Goal: Feedback & Contribution: Submit feedback/report problem

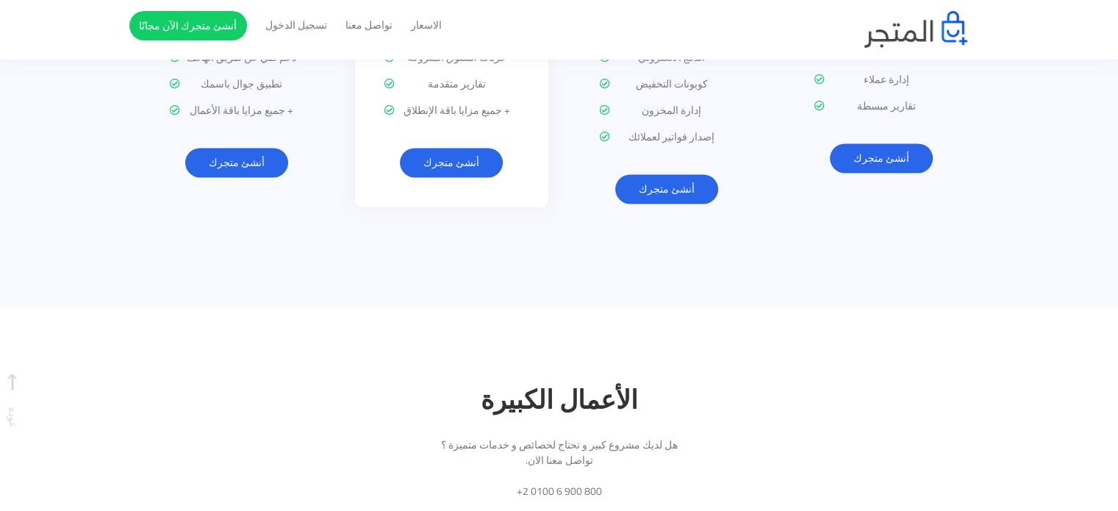
scroll to position [1983, 0]
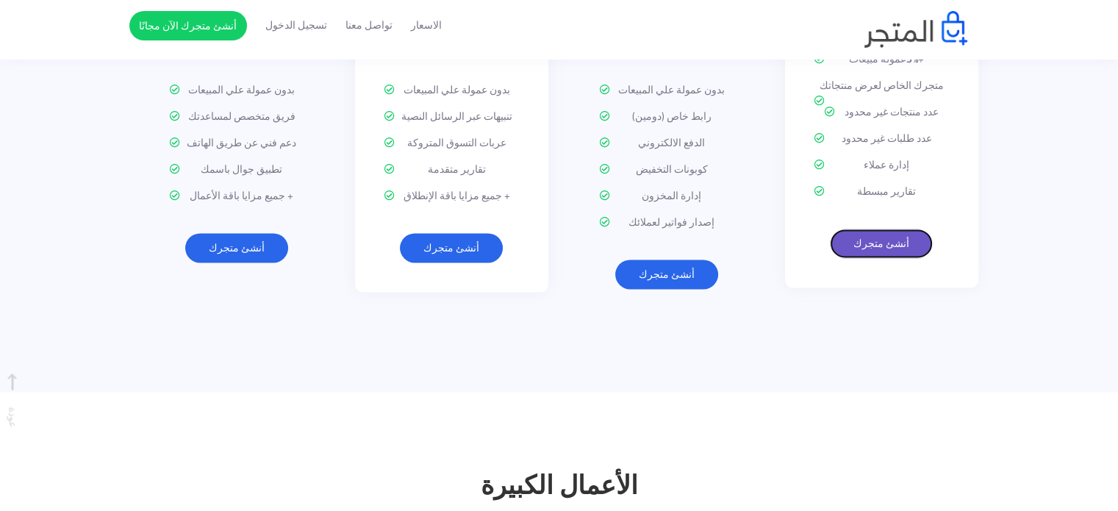
click at [862, 229] on link "أنشئ متجرك" at bounding box center [881, 243] width 103 height 29
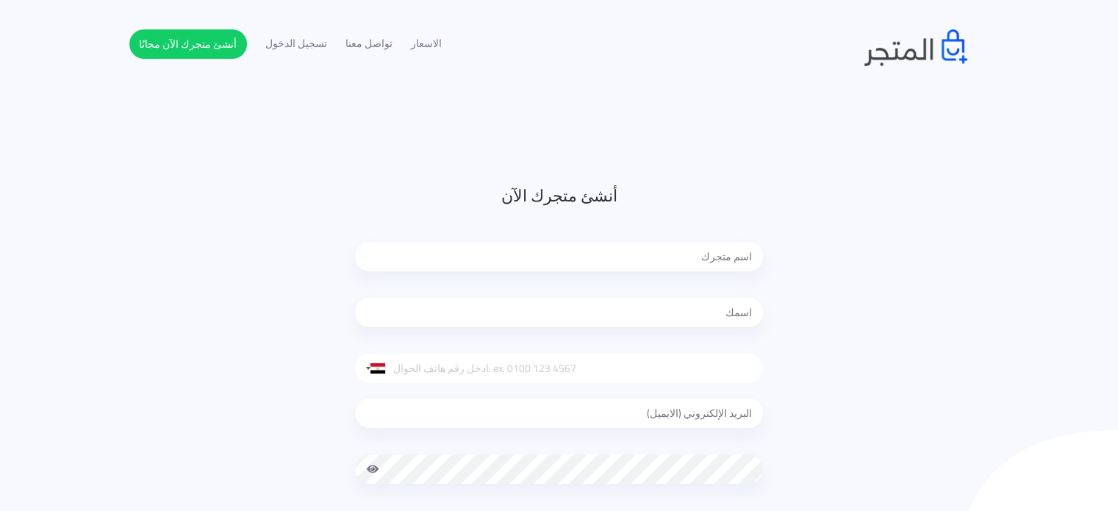
type input "[EMAIL_ADDRESS][DOMAIN_NAME]"
click at [607, 258] on input "text" at bounding box center [559, 256] width 408 height 29
type input "e"
type input "ELARA"
click at [626, 313] on input "text" at bounding box center [559, 312] width 408 height 29
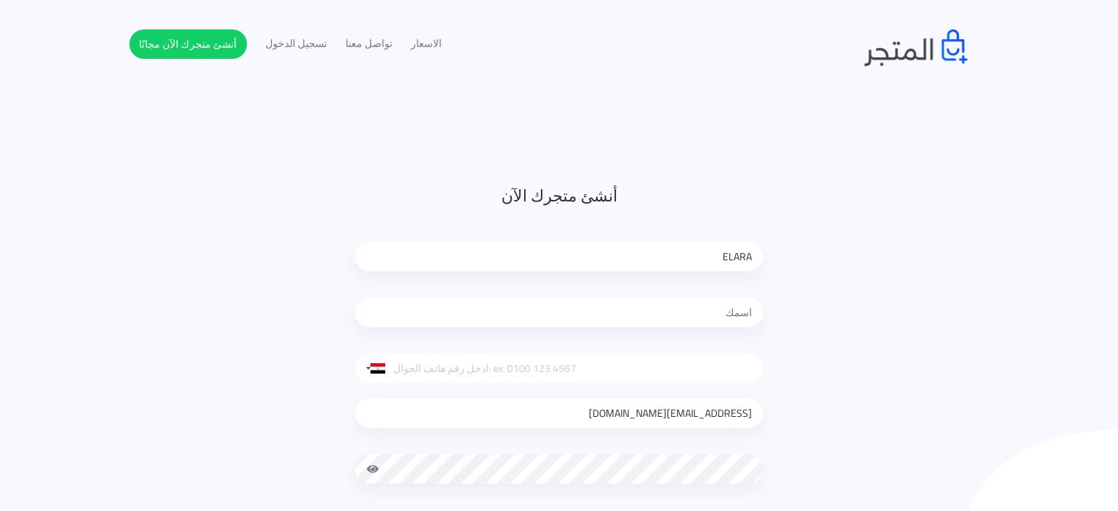
type input "Khaled Saleh"
type input "01016773711"
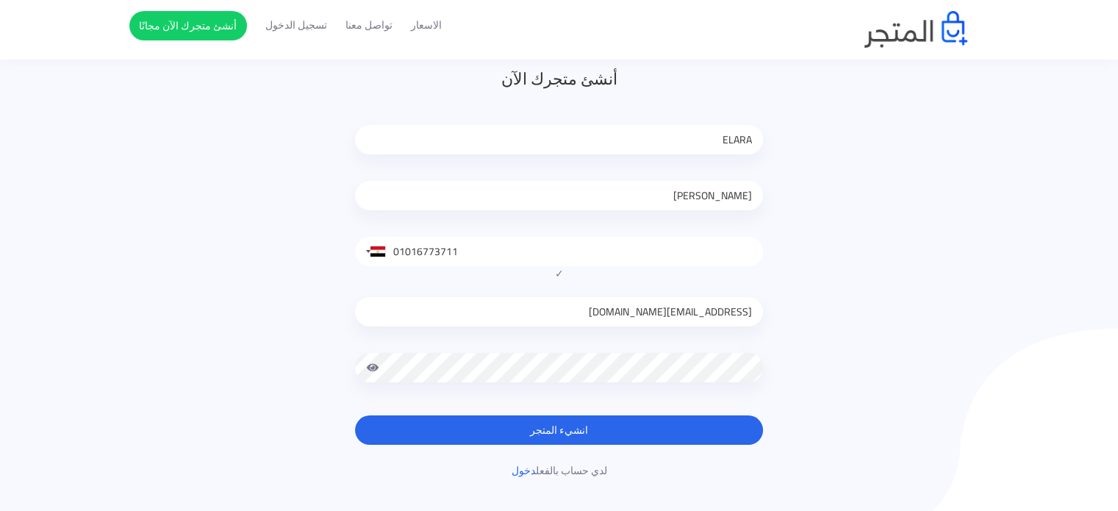
scroll to position [221, 0]
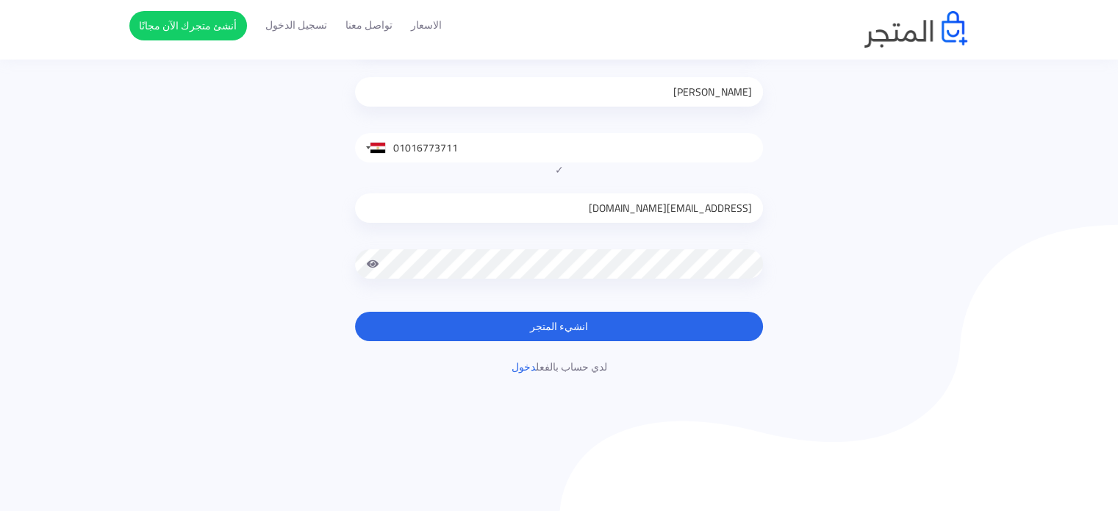
click at [633, 326] on button "انشيء المتجر" at bounding box center [559, 326] width 408 height 29
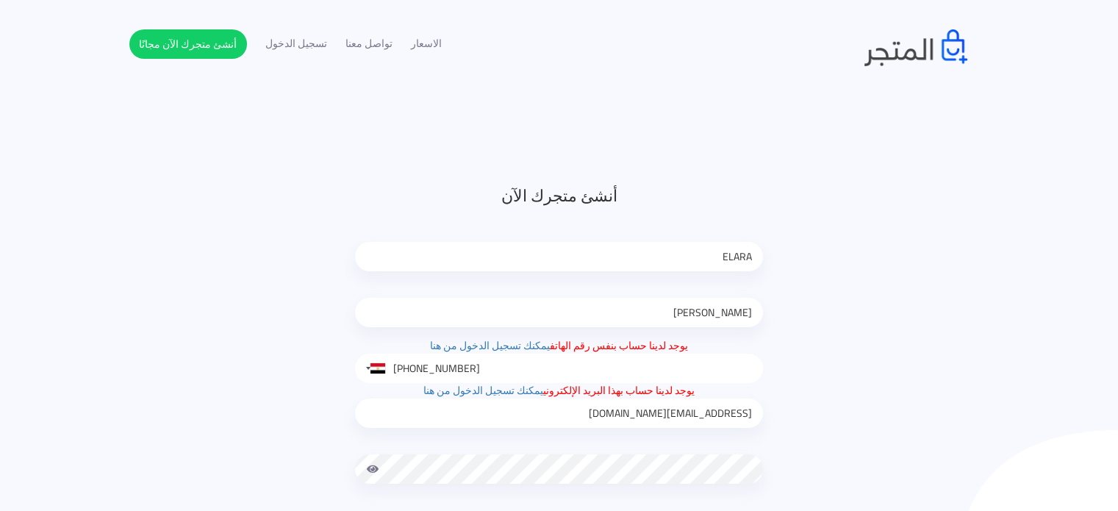
type input "0101 677 3711"
click at [516, 348] on link "يمكنك تسجيل الدخول من هنا" at bounding box center [490, 345] width 120 height 19
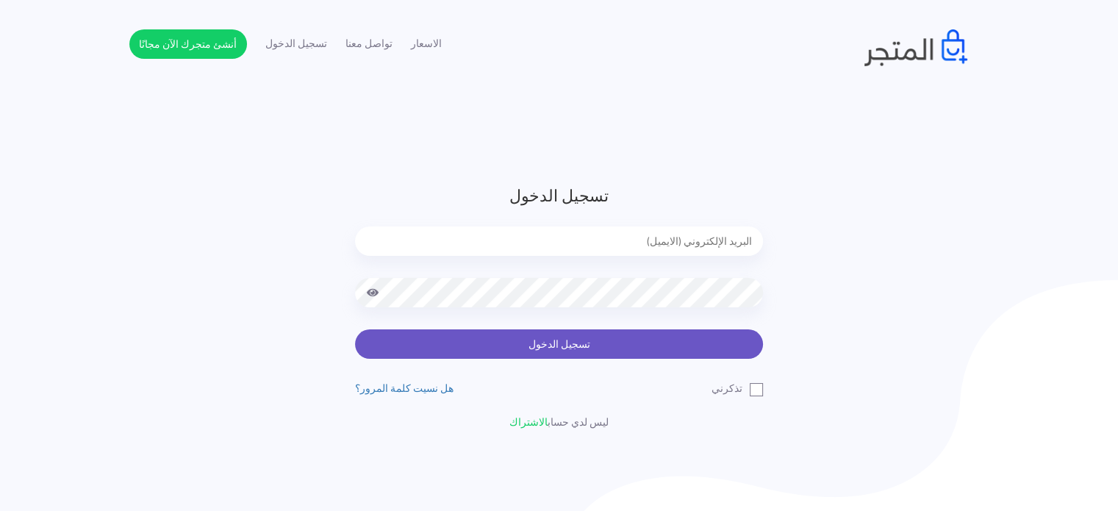
type input "[EMAIL_ADDRESS][DOMAIN_NAME]"
click at [633, 338] on button "تسجيل الدخول" at bounding box center [559, 343] width 408 height 29
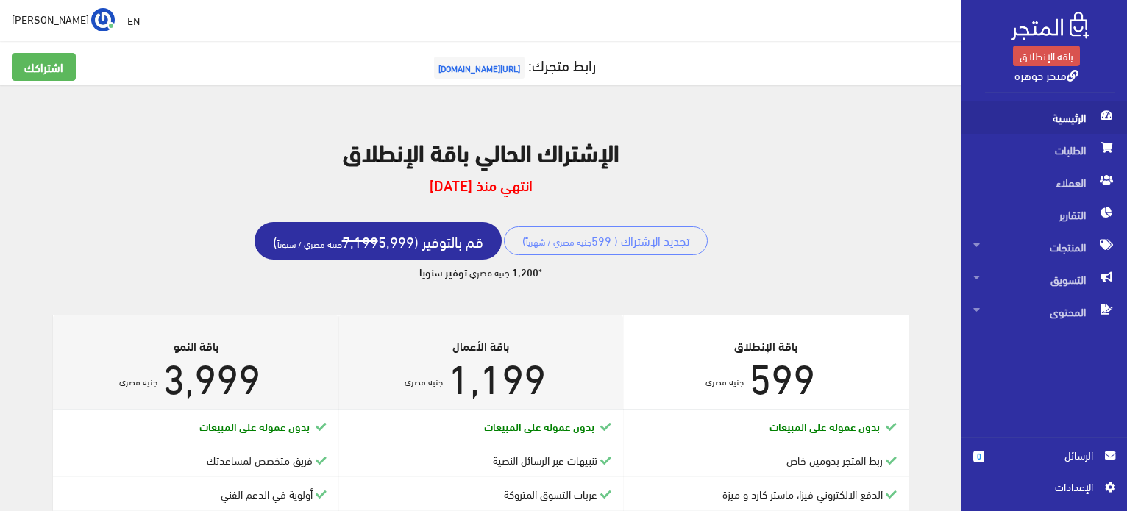
click at [1083, 120] on span "الرئيسية" at bounding box center [1044, 117] width 142 height 32
click at [1065, 76] on link "متجر جوهرة" at bounding box center [1046, 74] width 64 height 21
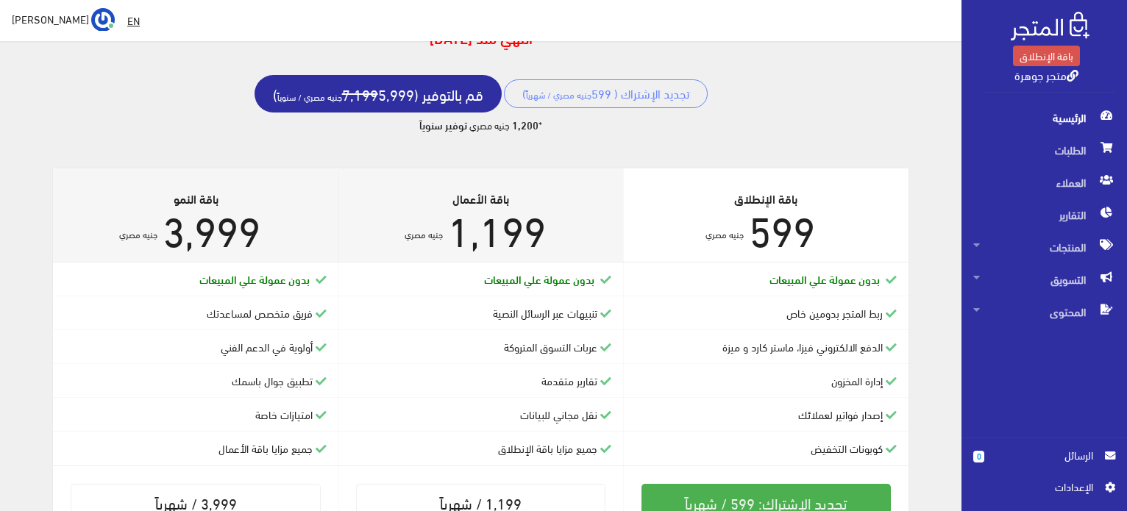
click at [1059, 493] on span "اﻹعدادات" at bounding box center [1038, 487] width 107 height 16
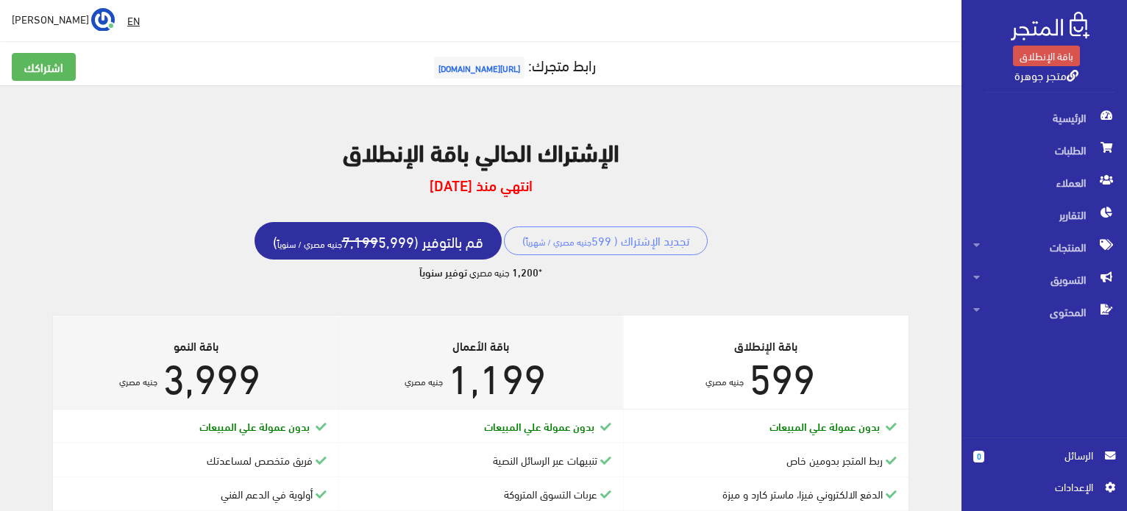
click at [91, 16] on img at bounding box center [103, 20] width 24 height 24
click at [40, 54] on link "اشتراكي" at bounding box center [56, 52] width 116 height 20
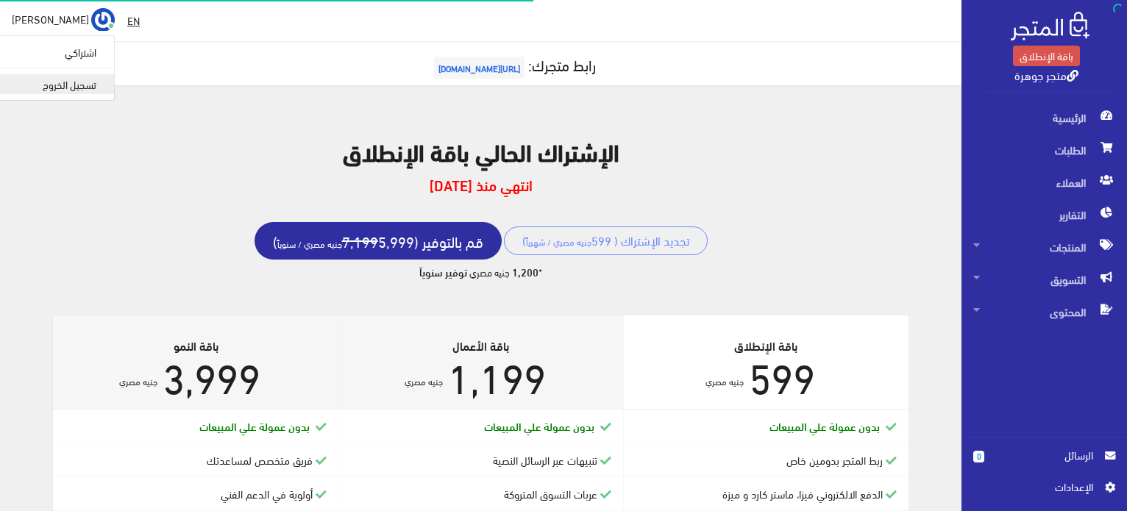
click at [38, 82] on link "تسجيل الخروج" at bounding box center [56, 84] width 116 height 20
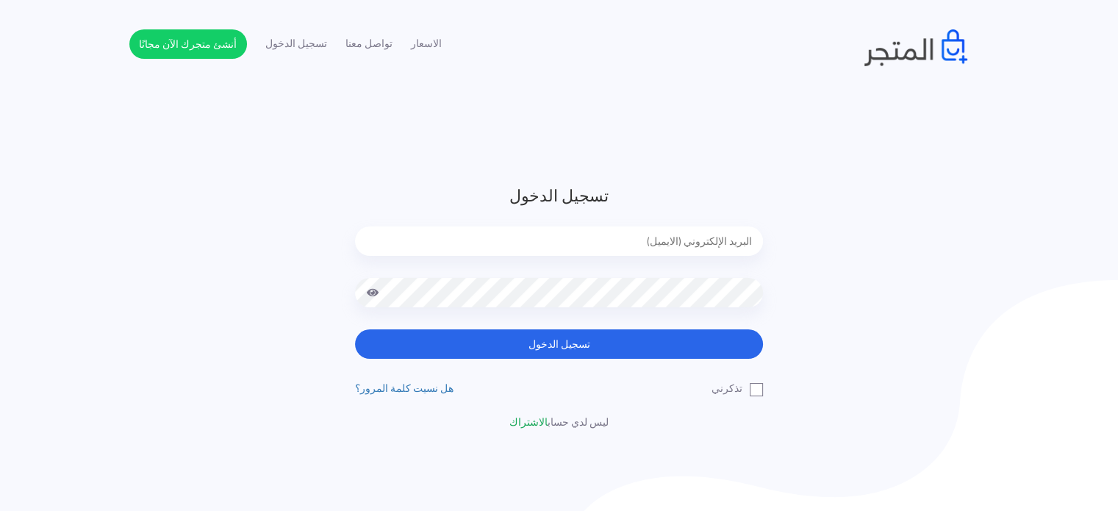
type input "[EMAIL_ADDRESS][DOMAIN_NAME]"
click at [528, 421] on link "الاشتراك" at bounding box center [529, 422] width 38 height 19
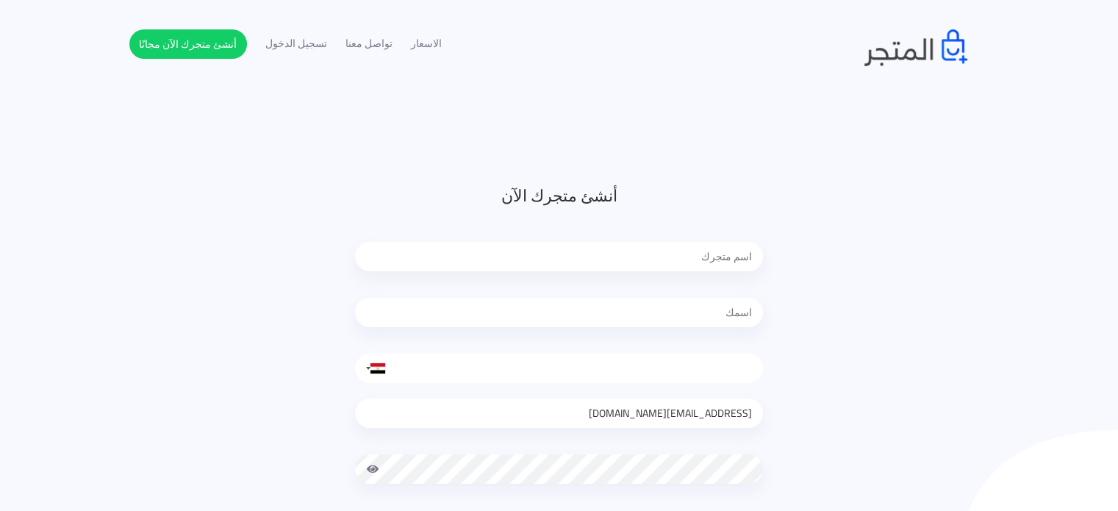
click at [649, 261] on input "text" at bounding box center [559, 256] width 408 height 29
type input "ELARA"
click at [645, 310] on input "text" at bounding box center [559, 312] width 408 height 29
type input "[PERSON_NAME]"
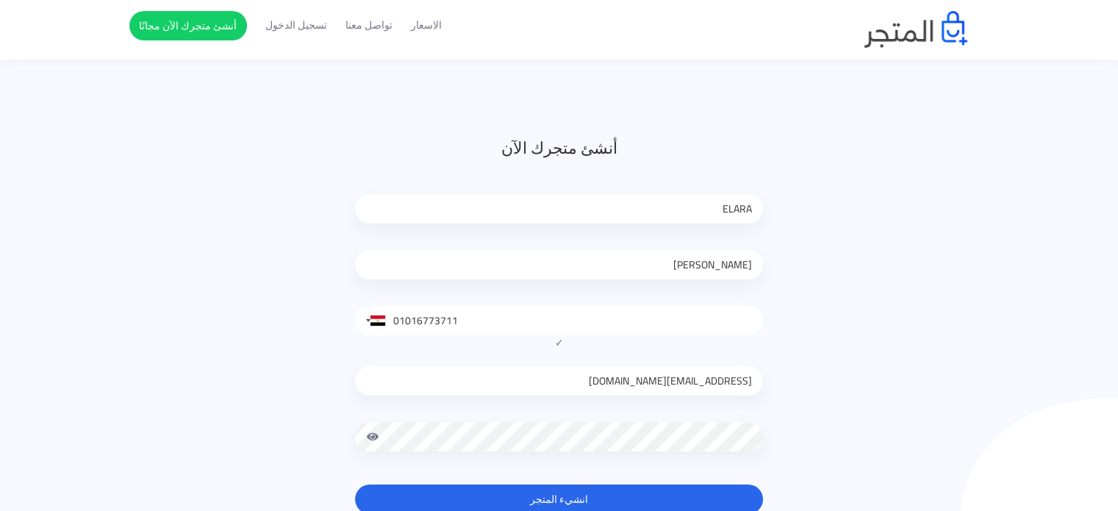
scroll to position [74, 0]
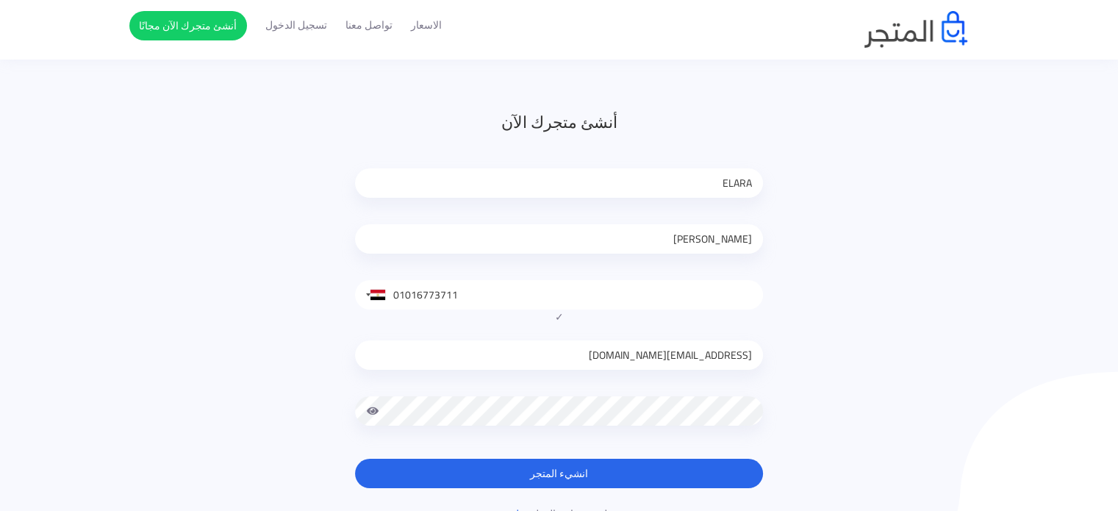
drag, startPoint x: 487, startPoint y: 296, endPoint x: 413, endPoint y: 308, distance: 75.3
click at [413, 308] on input "01016773711" at bounding box center [559, 294] width 408 height 29
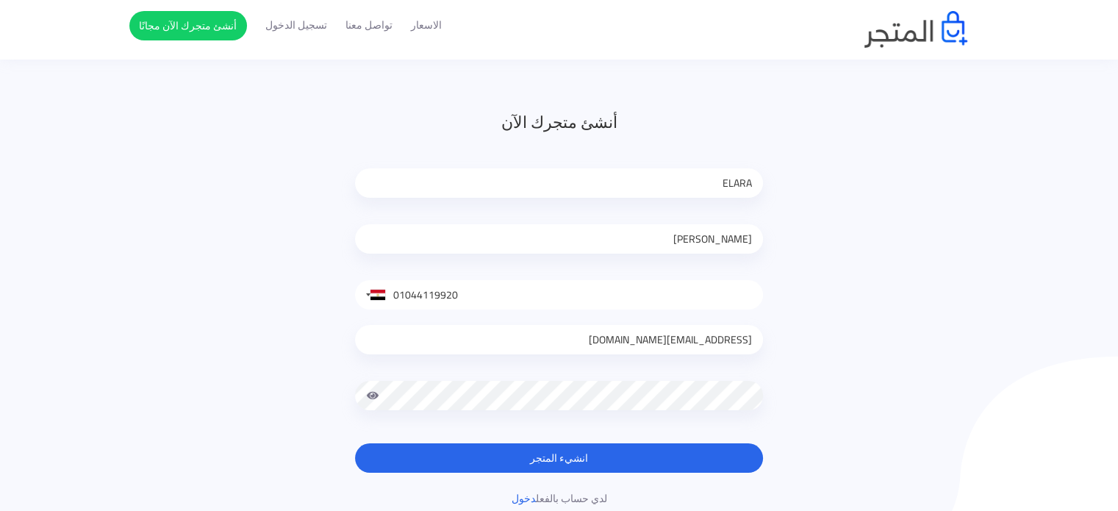
type input "01044119920"
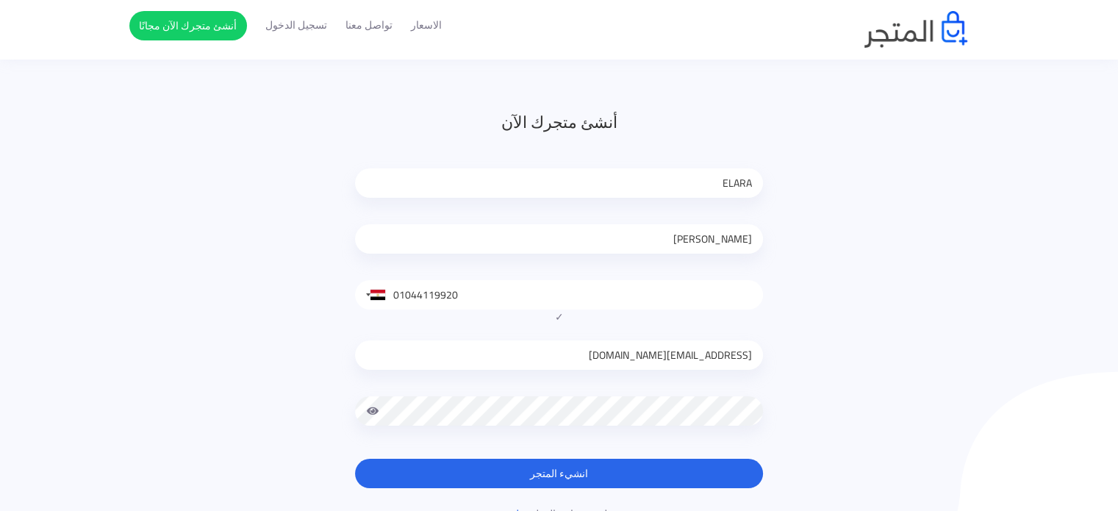
drag, startPoint x: 707, startPoint y: 342, endPoint x: 732, endPoint y: 363, distance: 32.4
click at [732, 363] on input "[EMAIL_ADDRESS][DOMAIN_NAME]" at bounding box center [559, 354] width 408 height 29
type input "[PERSON_NAME][EMAIL_ADDRESS][DOMAIN_NAME]"
click at [368, 412] on span at bounding box center [372, 410] width 13 height 29
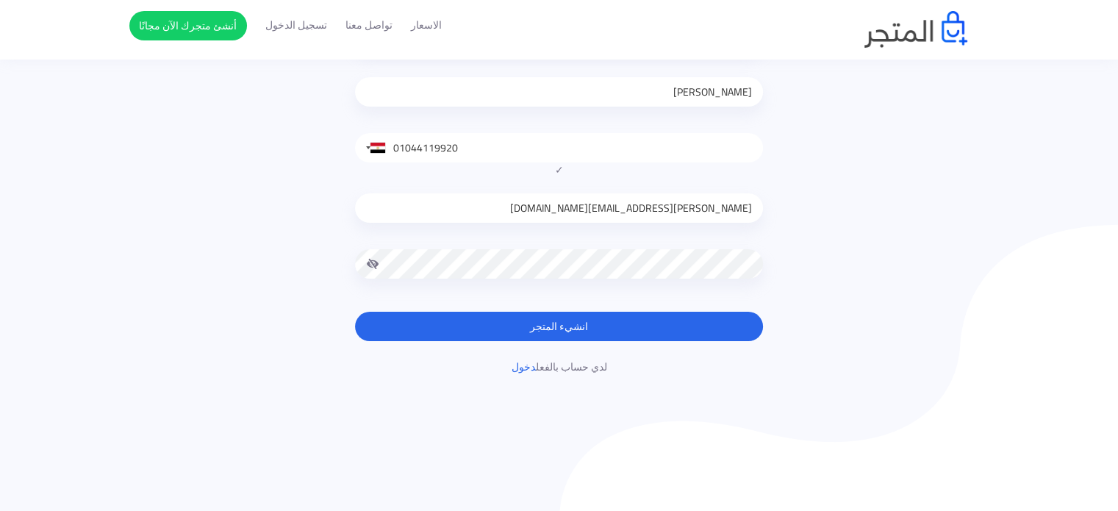
scroll to position [147, 0]
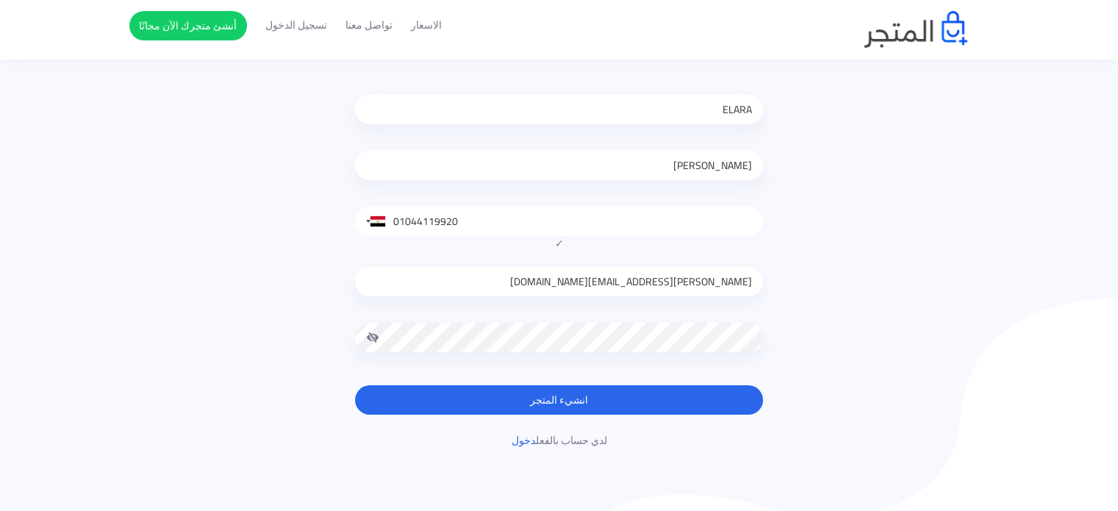
click at [591, 396] on button "انشيء المتجر" at bounding box center [559, 399] width 408 height 29
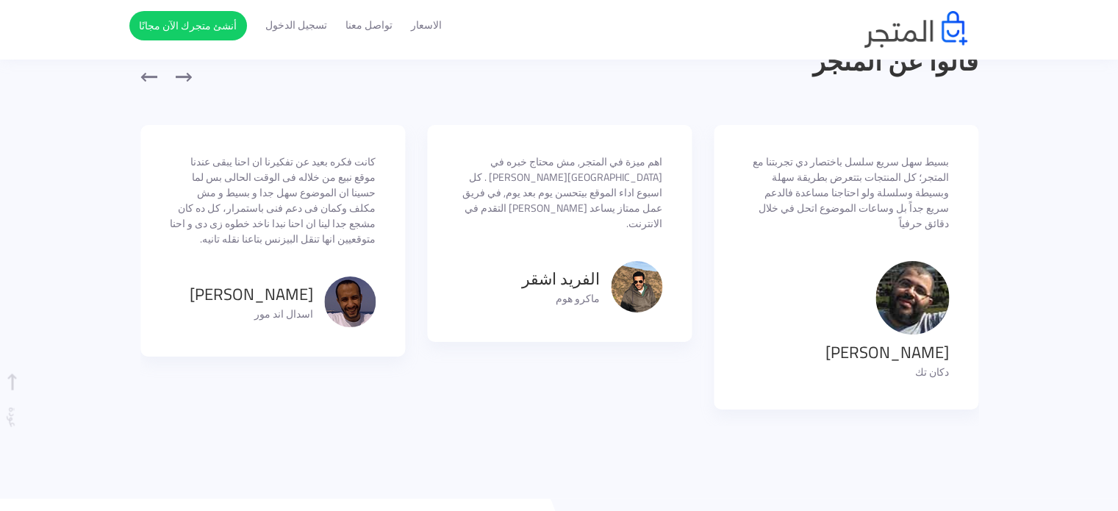
scroll to position [809, 0]
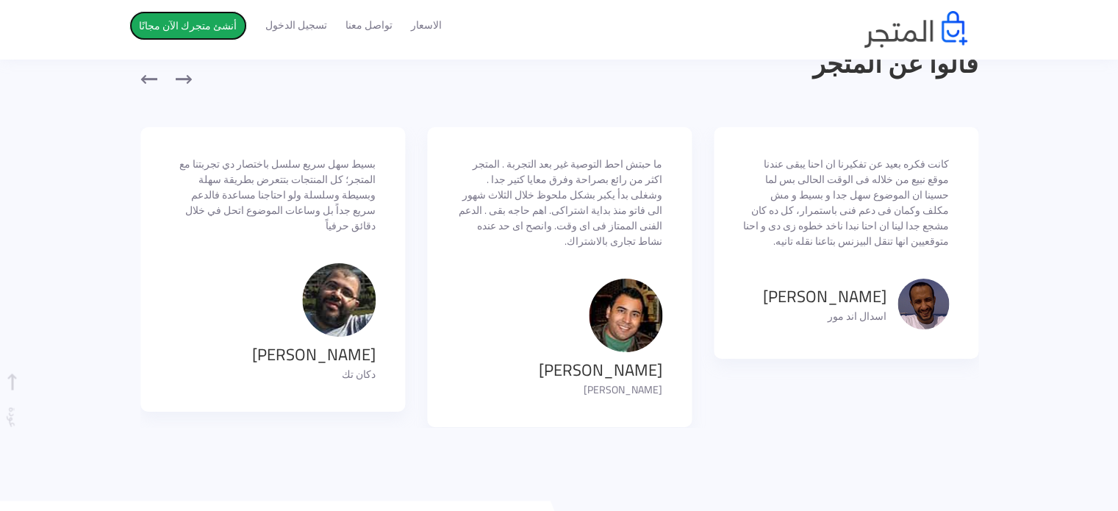
click at [188, 18] on link "أنشئ متجرك الآن مجانًا" at bounding box center [188, 25] width 118 height 29
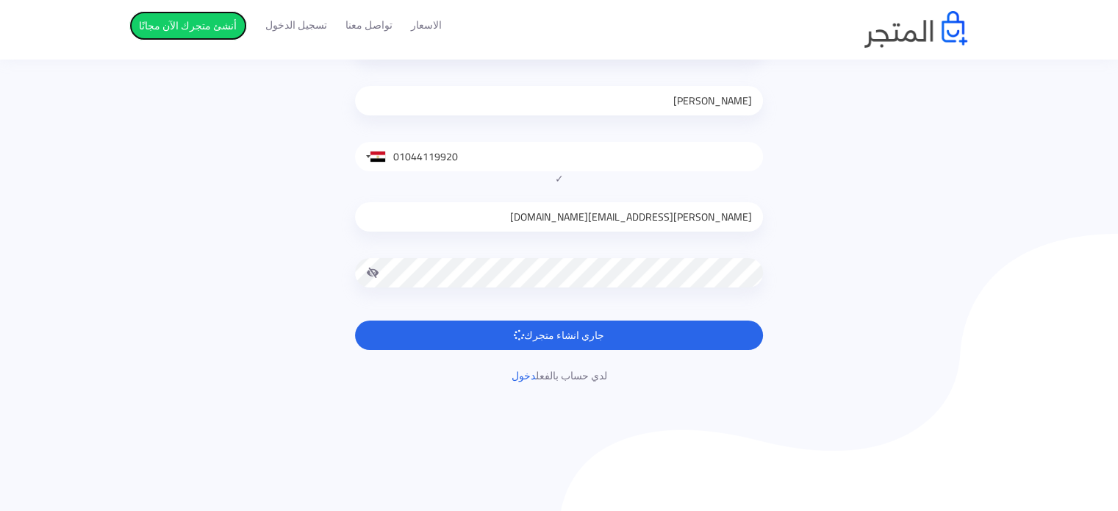
scroll to position [147, 0]
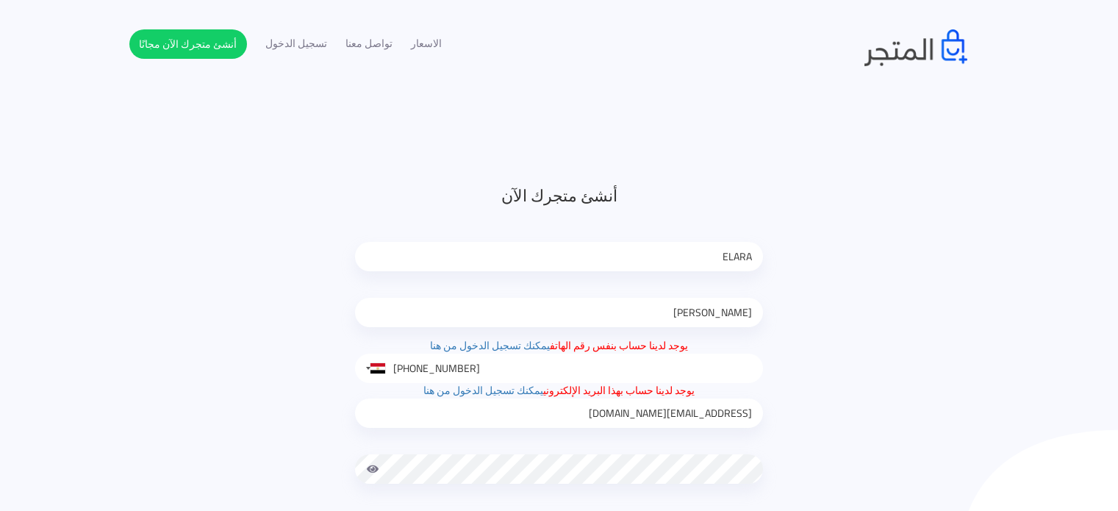
scroll to position [182, 0]
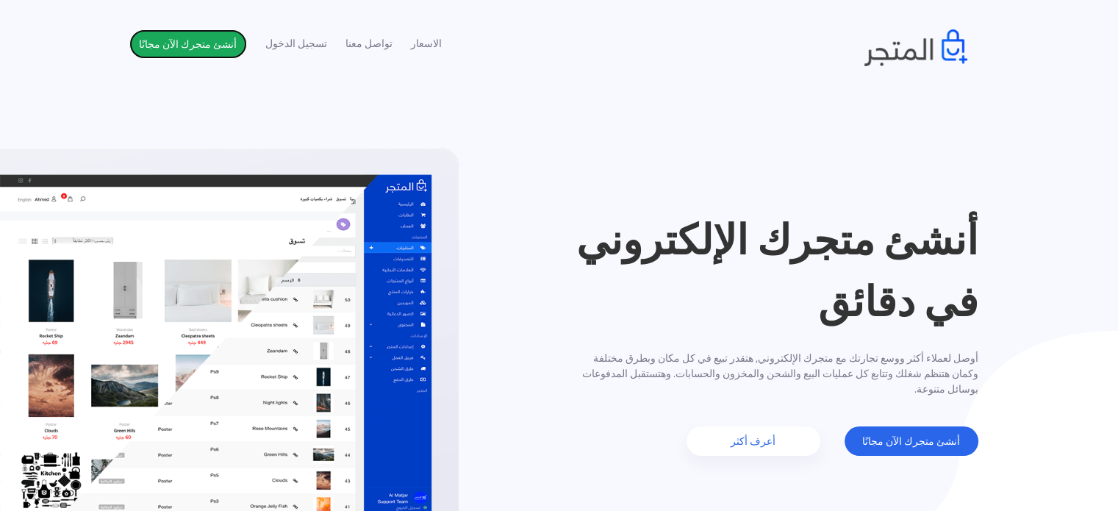
click at [179, 47] on link "أنشئ متجرك الآن مجانًا" at bounding box center [188, 43] width 118 height 29
click at [285, 49] on link "تسجيل الدخول" at bounding box center [296, 43] width 62 height 15
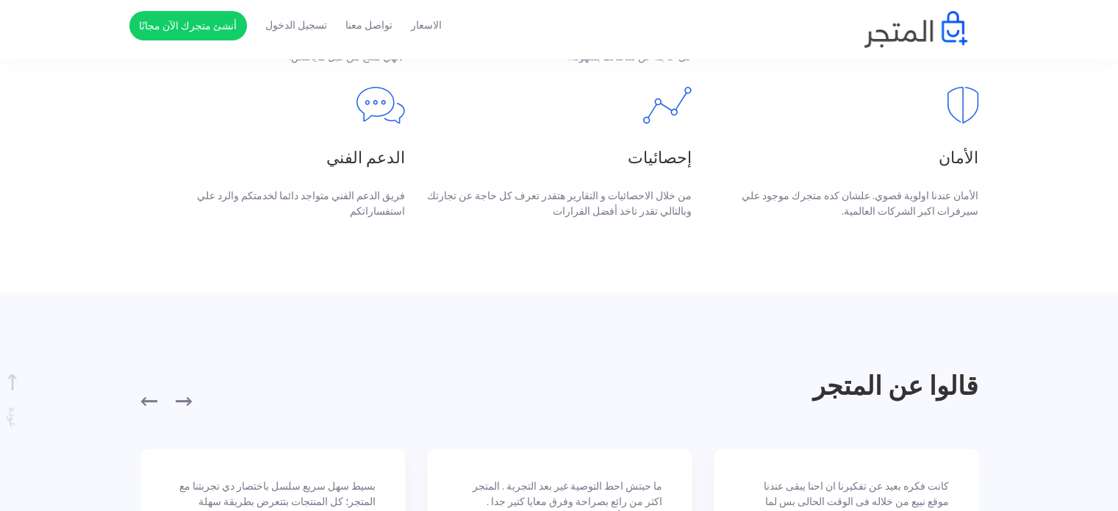
scroll to position [735, 0]
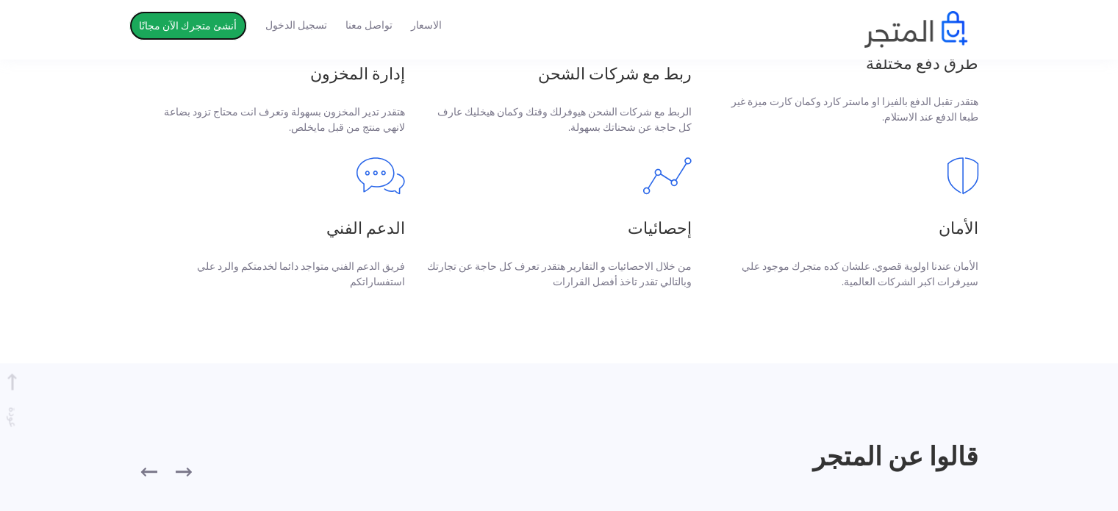
click at [166, 31] on link "أنشئ متجرك الآن مجانًا" at bounding box center [188, 25] width 118 height 29
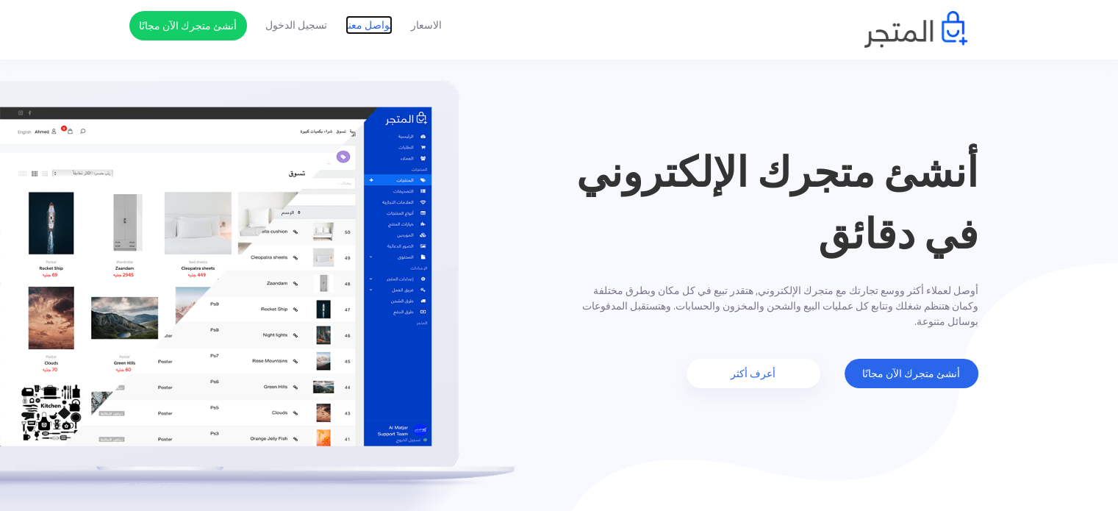
click at [351, 24] on link "تواصل معنا" at bounding box center [369, 25] width 47 height 15
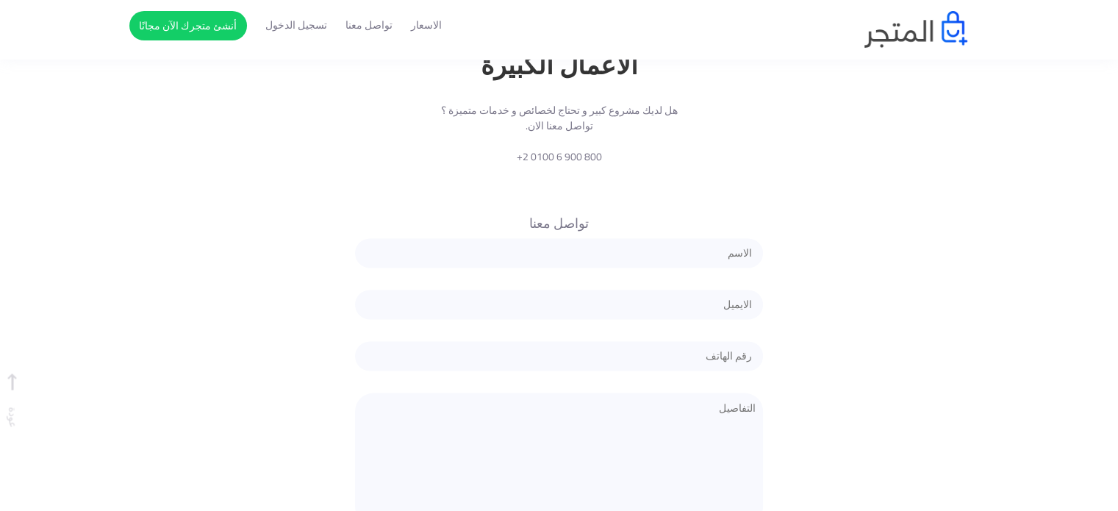
click at [706, 238] on input "text" at bounding box center [559, 252] width 408 height 29
type input "Khaled Saleh"
drag, startPoint x: 657, startPoint y: 319, endPoint x: 904, endPoint y: 318, distance: 247.8
click at [904, 318] on form "تواصل معنا eyJpdiI6ImNLZlNGOWVoZHZ6MnorcHJKY1lpeEE9PSIsInZhbHVlIjoiamVEZ1ZUSmRM…" at bounding box center [559, 395] width 860 height 372
type input "01016773711"
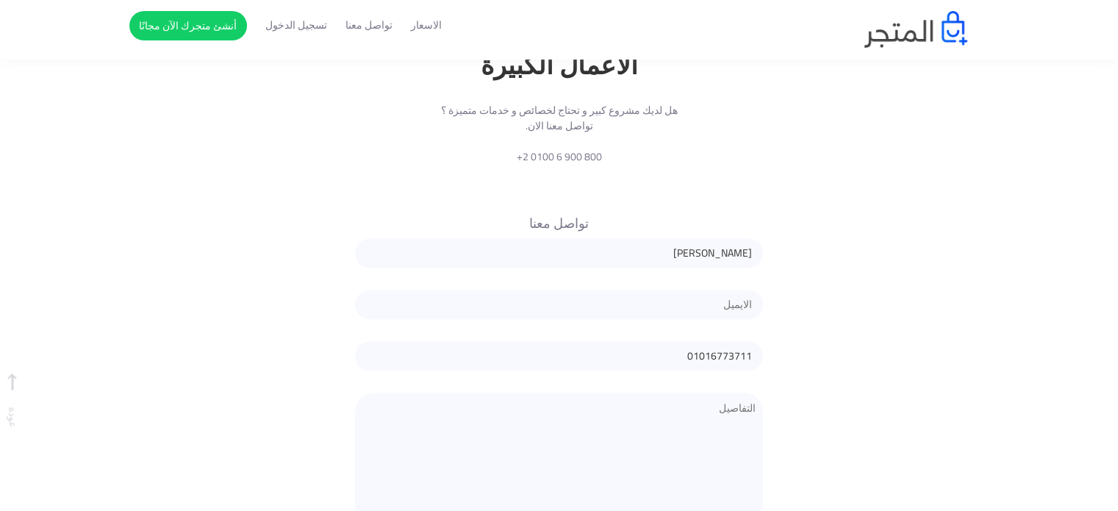
click at [738, 290] on input "email" at bounding box center [559, 304] width 408 height 29
type input "[EMAIL_ADDRESS][DOMAIN_NAME]"
click at [712, 393] on textarea at bounding box center [559, 459] width 408 height 132
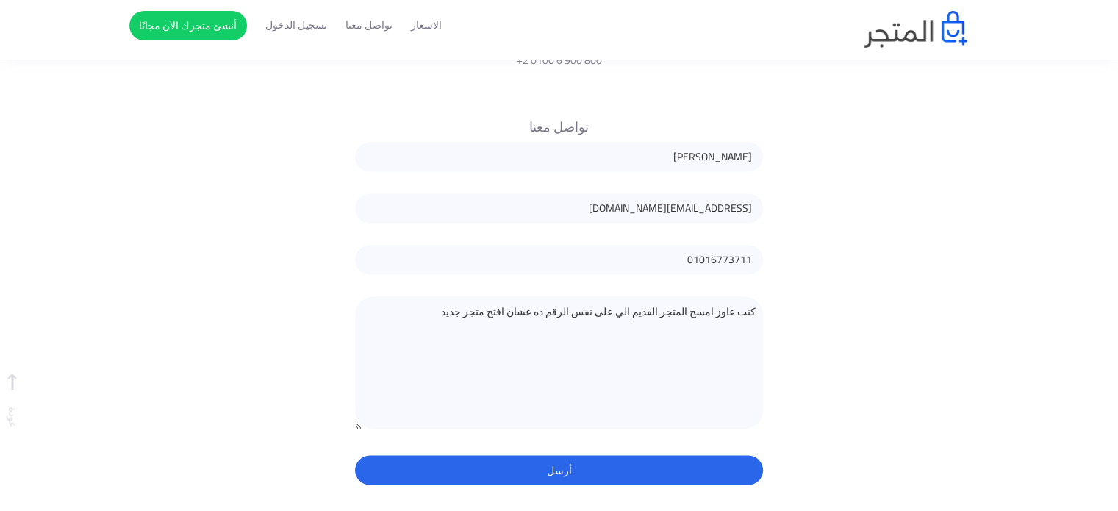
scroll to position [2477, 0]
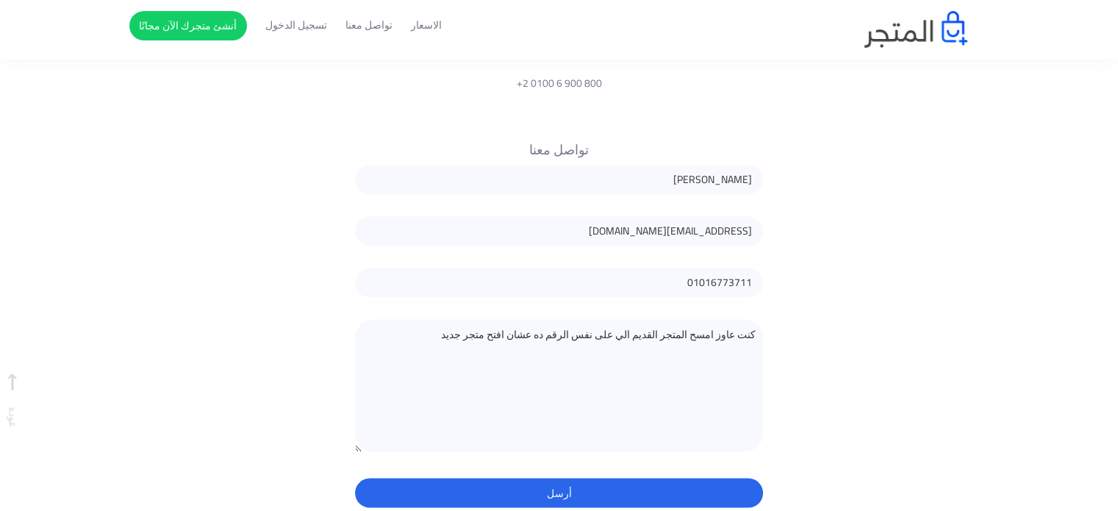
click at [536, 319] on textarea "كنت عاوز امسح المتجر القديم الي على نفس الرقم ده عشان افتح متجر جديد" at bounding box center [559, 385] width 408 height 132
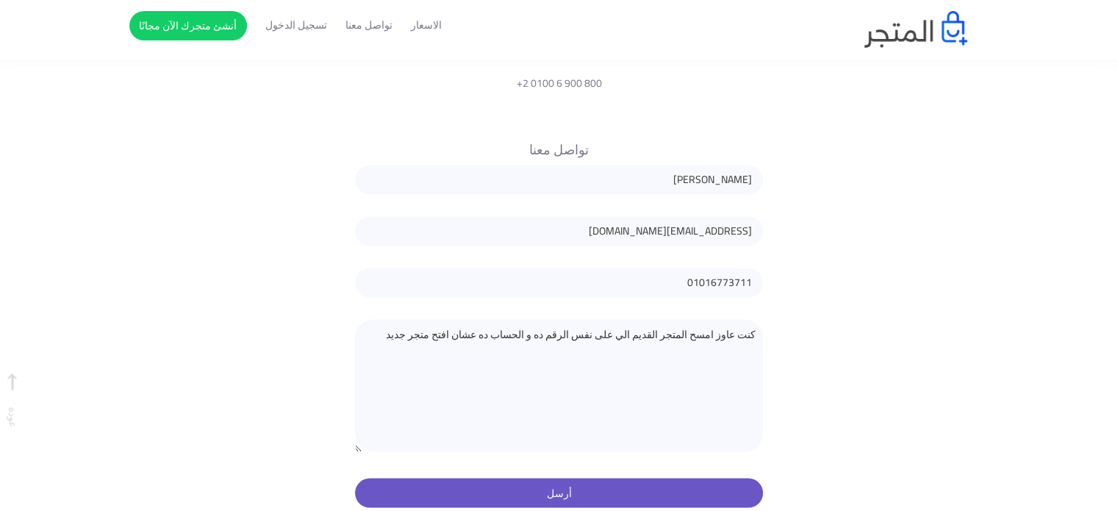
type textarea "كنت عاوز امسح المتجر القديم الي على نفس الرقم ده و الحساب ده عشان افتح متجر جديد"
click at [543, 478] on button "أرسل" at bounding box center [559, 492] width 408 height 29
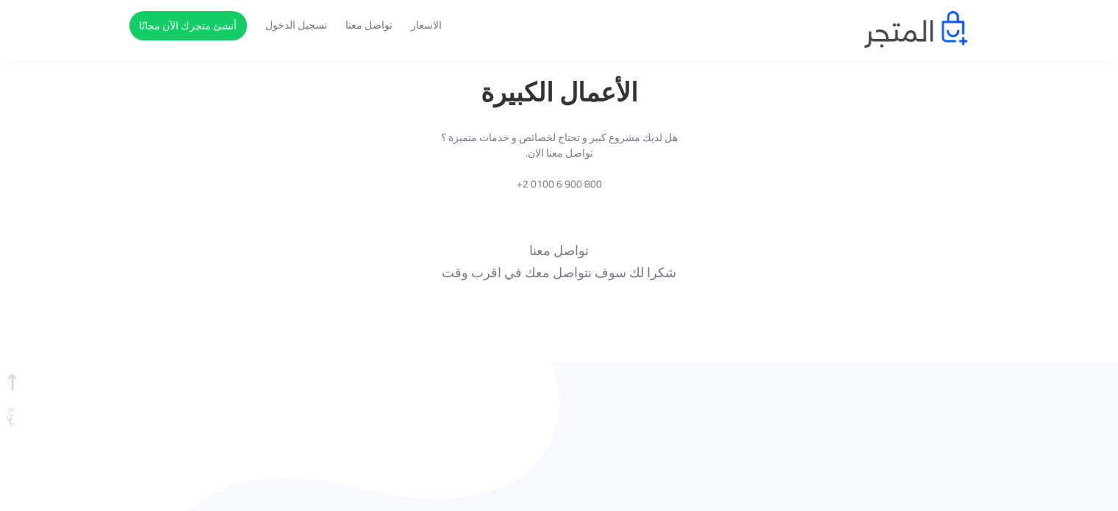
scroll to position [2302, 0]
